Goal: Transaction & Acquisition: Download file/media

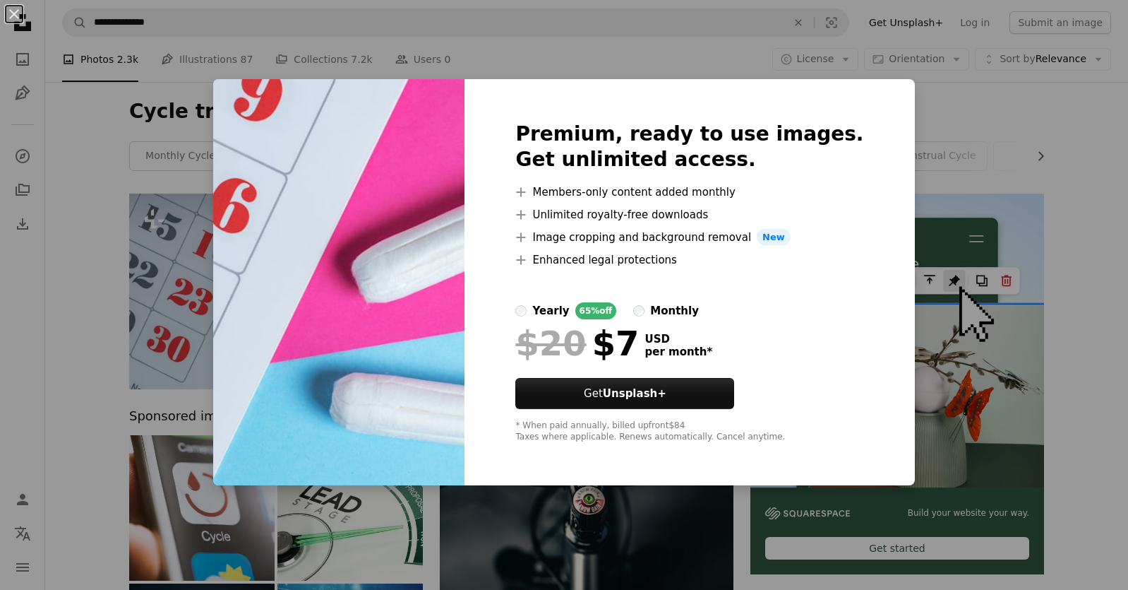
click at [948, 112] on div "An X shape Premium, ready to use images. Get unlimited access. A plus sign Memb…" at bounding box center [564, 295] width 1128 height 590
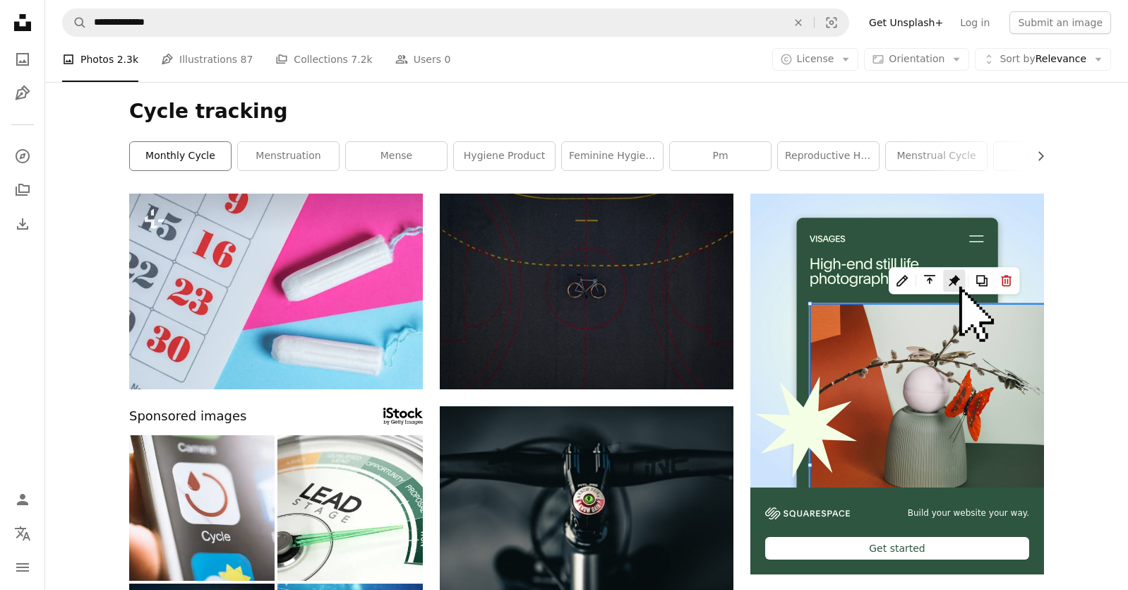
click at [193, 157] on link "monthly cycle" at bounding box center [180, 156] width 101 height 28
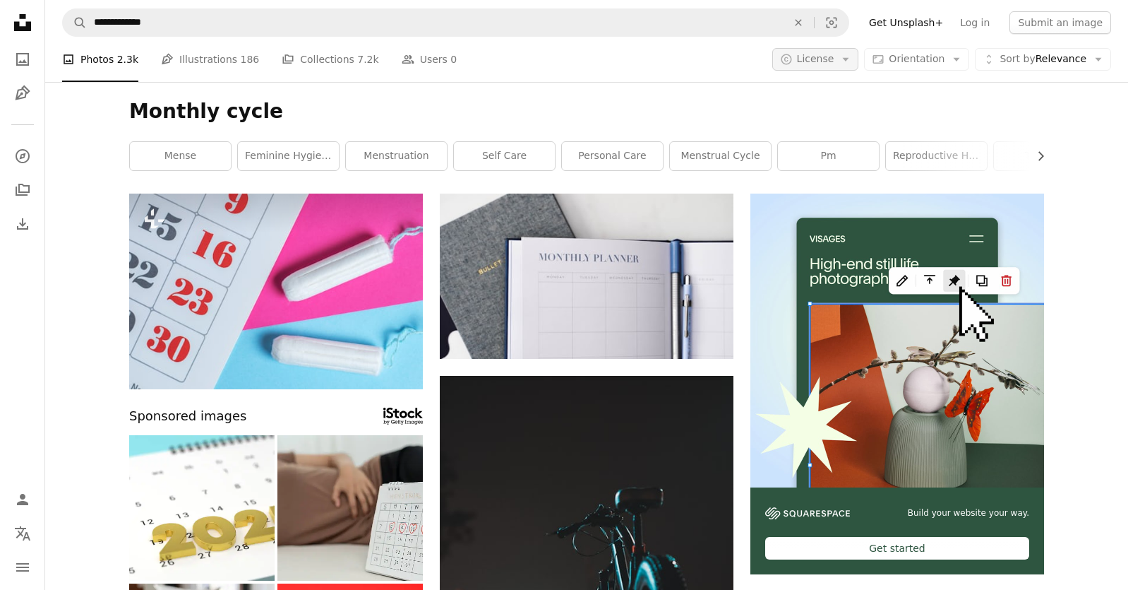
click at [849, 59] on icon "Arrow down" at bounding box center [845, 59] width 13 height 13
click at [830, 169] on span "Free" at bounding box center [852, 172] width 86 height 14
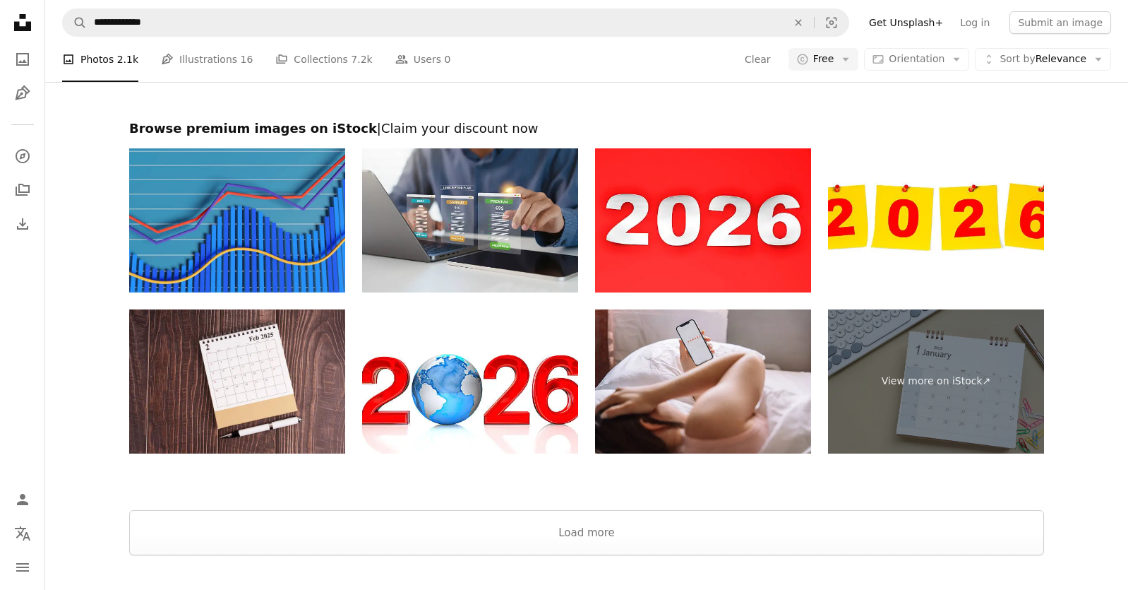
scroll to position [2535, 0]
